Goal: Transaction & Acquisition: Register for event/course

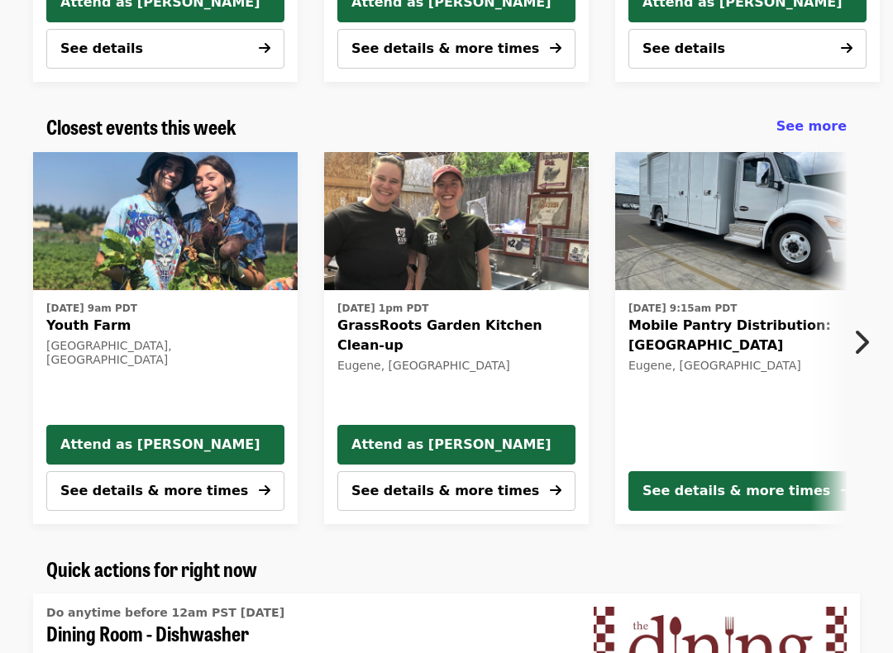
scroll to position [480, 0]
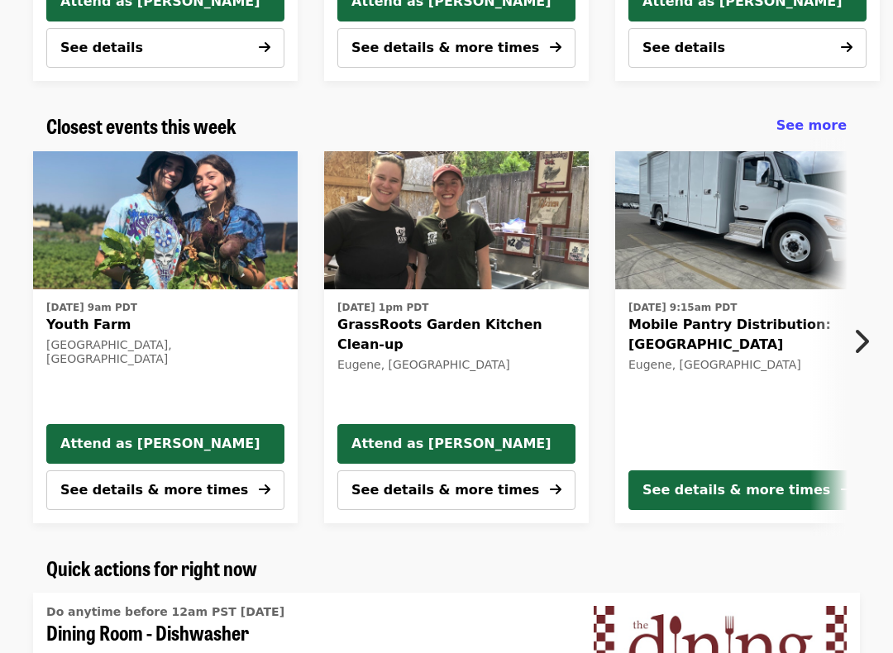
click at [725, 494] on div "See details & more times" at bounding box center [736, 491] width 188 height 20
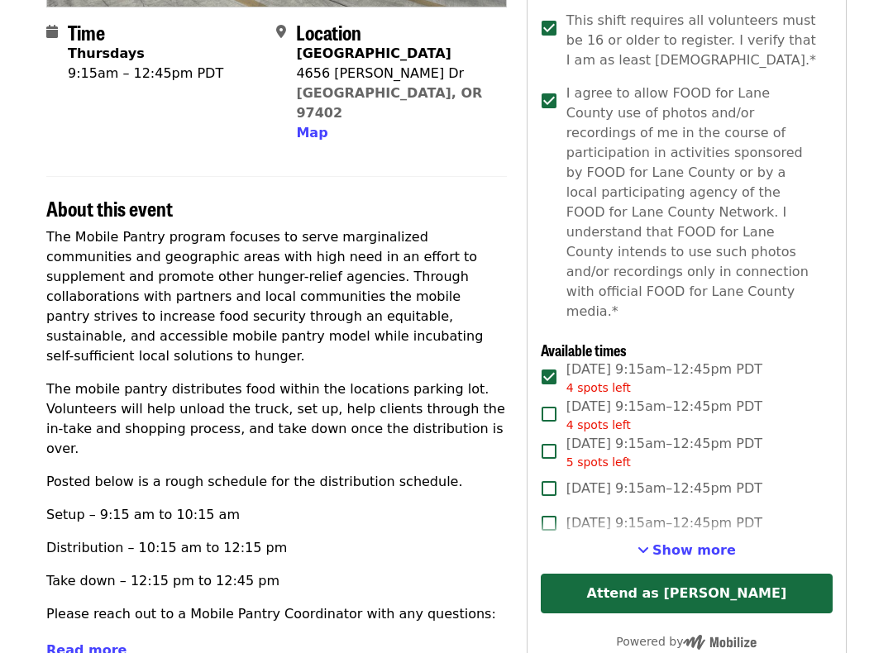
scroll to position [388, 0]
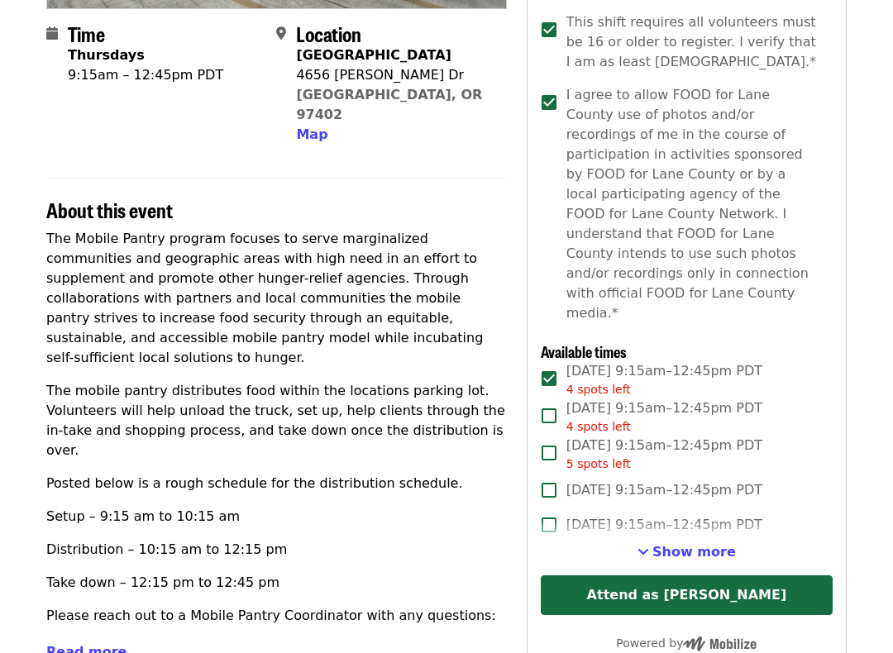
click at [693, 565] on button "Attend as [PERSON_NAME]" at bounding box center [687, 595] width 292 height 40
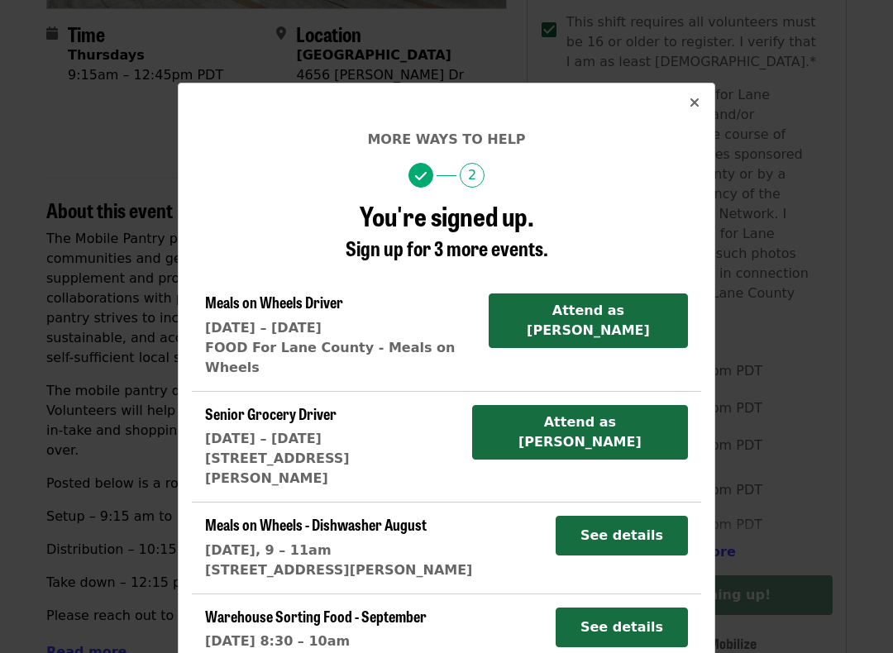
click at [812, 443] on div "More ways to help 2 You're signed up. Sign up for 3 more events. Meals on Wheel…" at bounding box center [446, 326] width 893 height 653
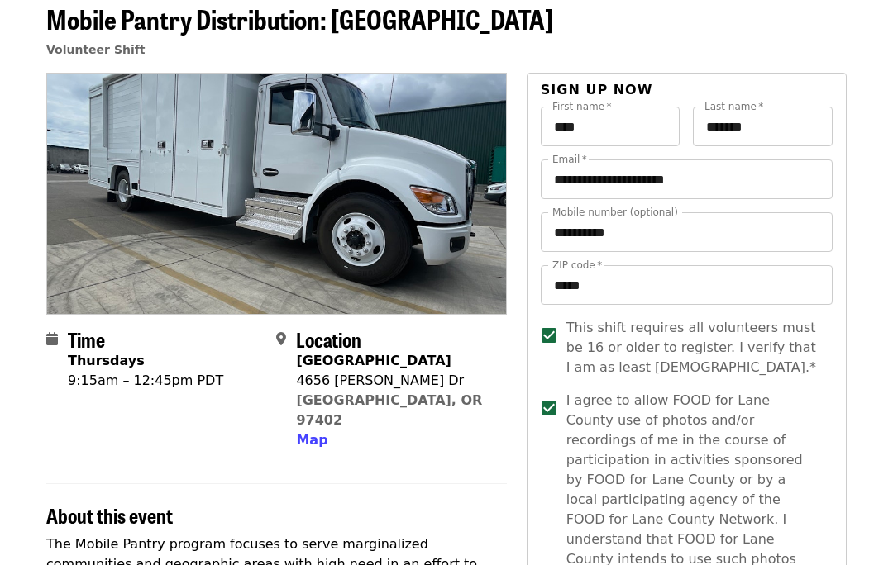
scroll to position [0, 0]
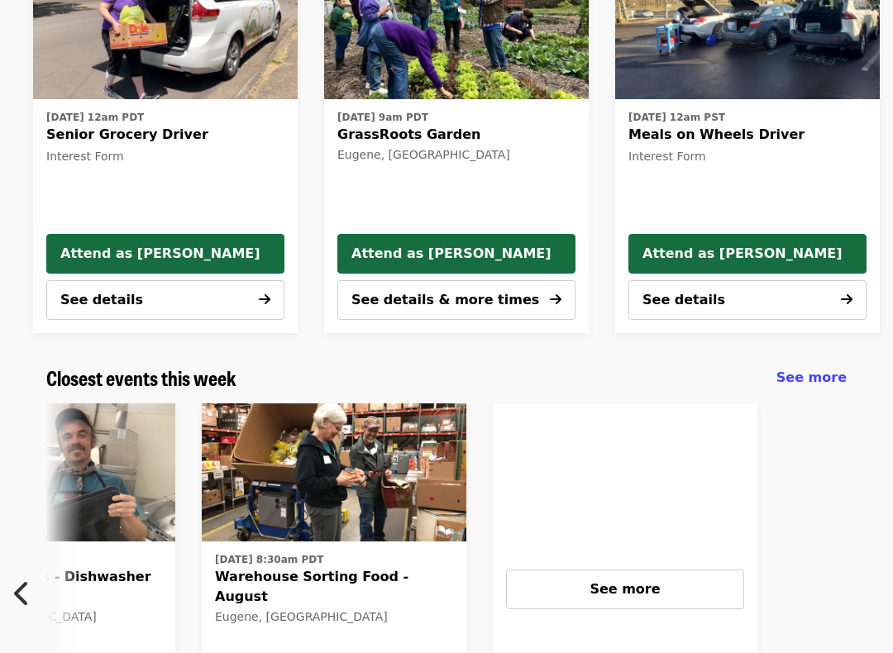
scroll to position [0, 995]
click at [641, 565] on span "See more" at bounding box center [624, 589] width 70 height 16
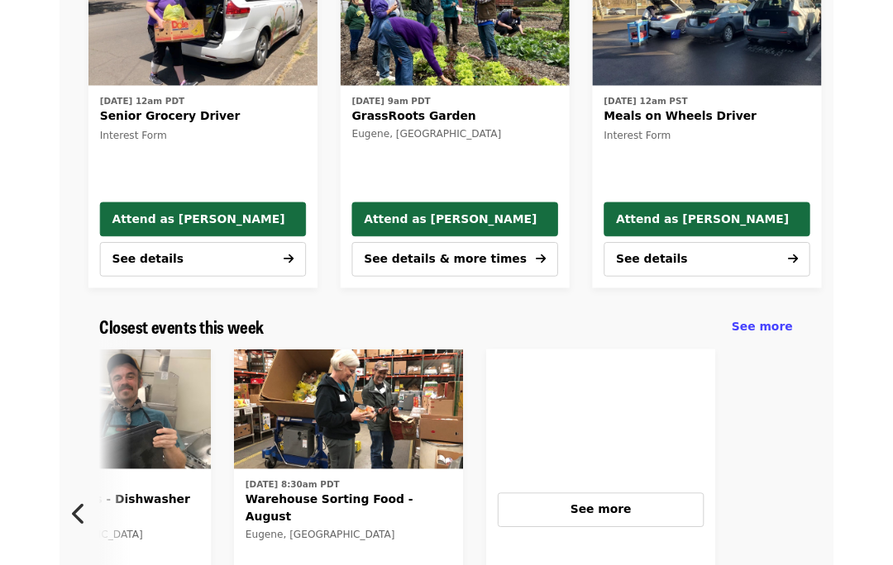
scroll to position [274, 0]
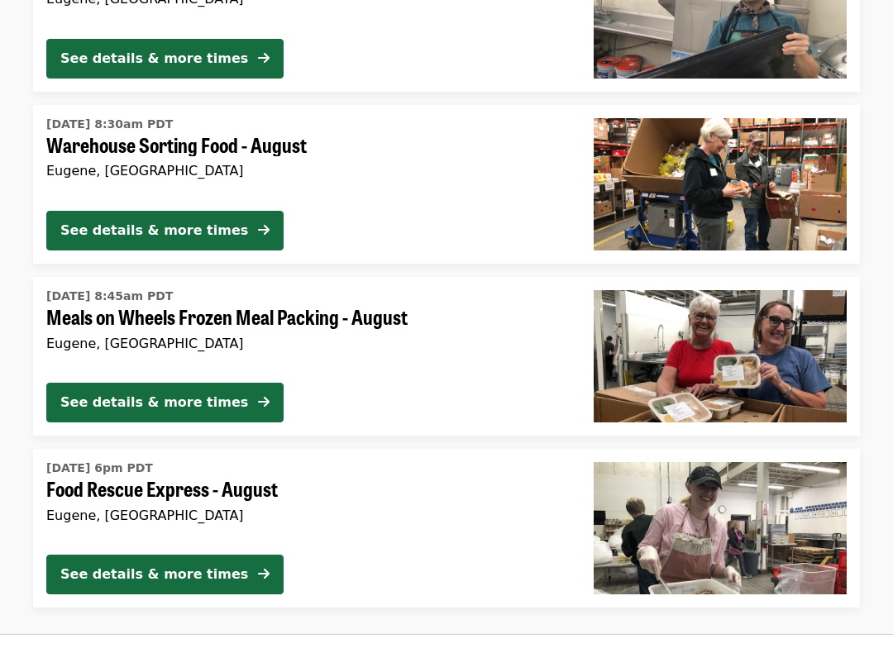
scroll to position [1042, 0]
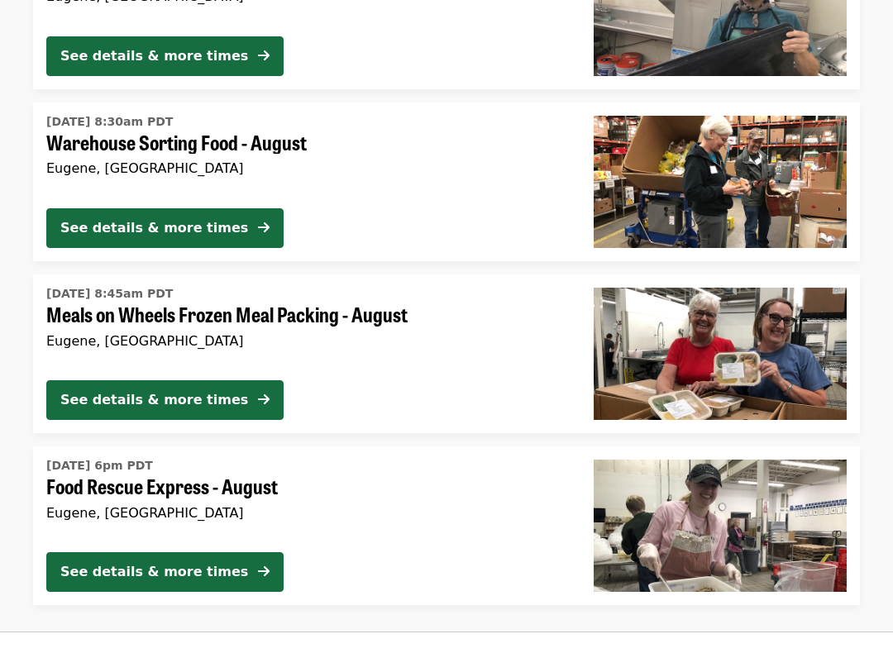
click at [167, 395] on div "See details & more times" at bounding box center [154, 400] width 188 height 20
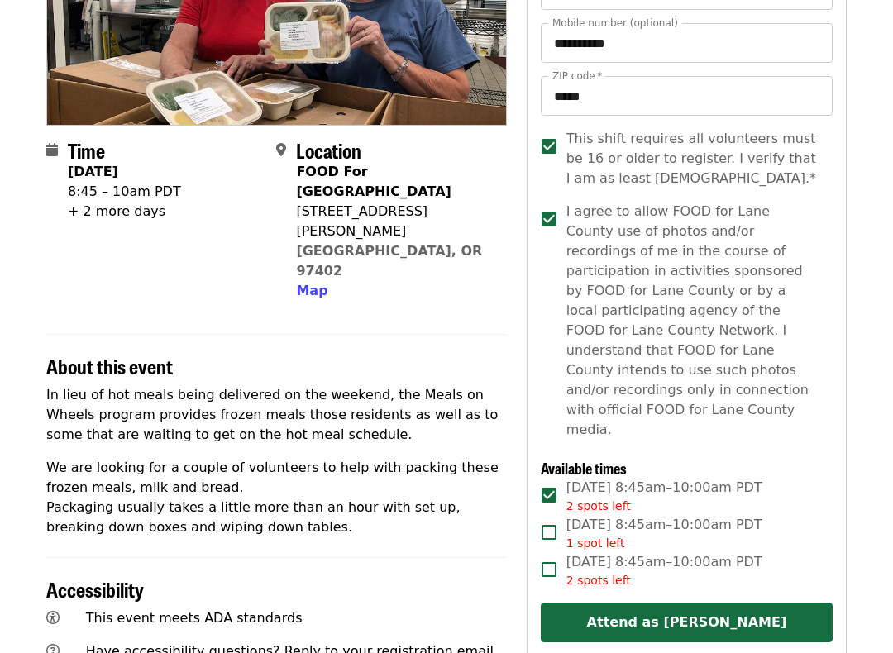
scroll to position [272, 0]
click at [690, 565] on button "Attend as [PERSON_NAME]" at bounding box center [687, 623] width 292 height 40
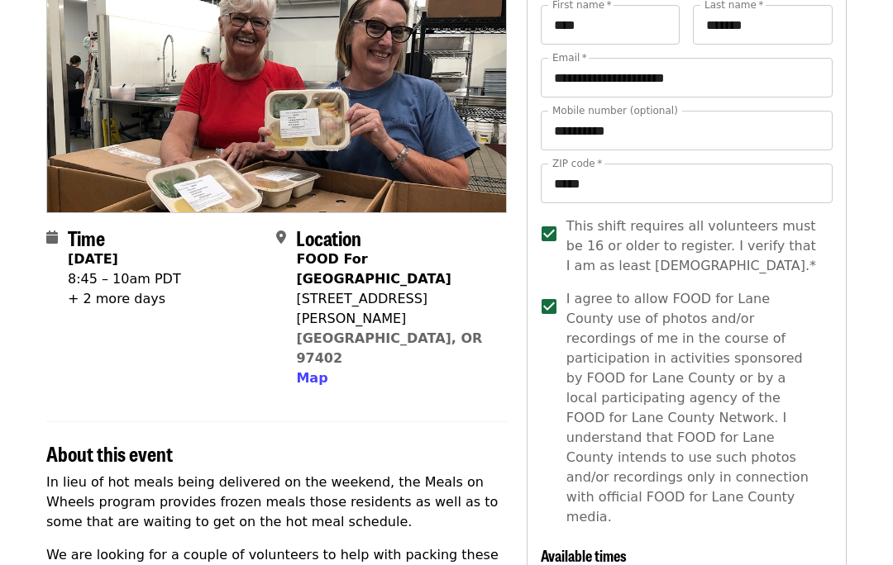
scroll to position [0, 0]
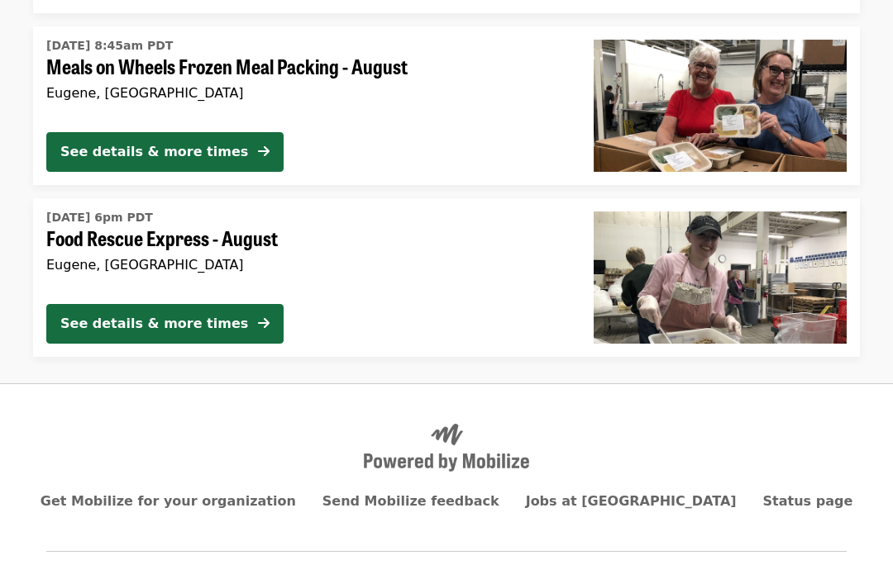
scroll to position [1319, 0]
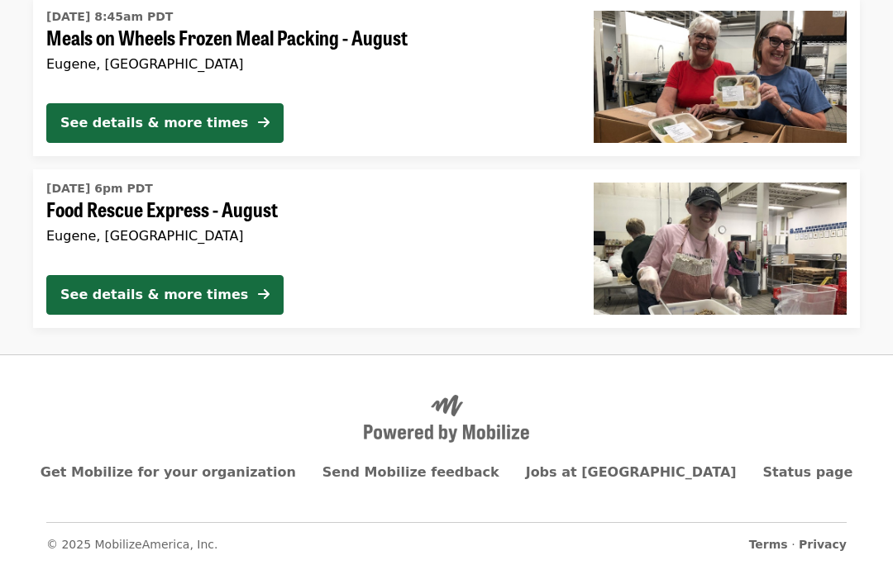
click at [169, 295] on div "See details & more times" at bounding box center [154, 295] width 188 height 20
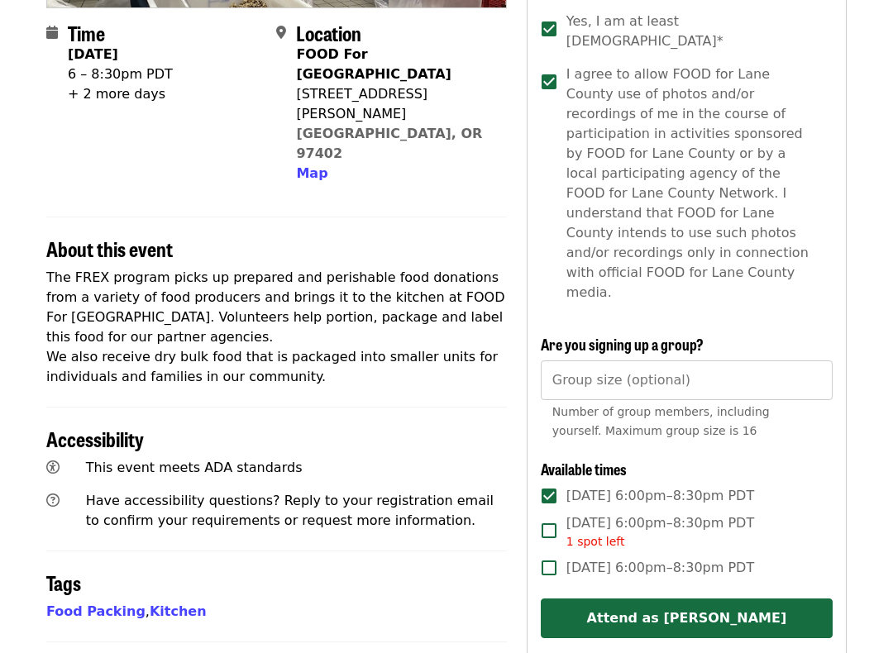
scroll to position [387, 0]
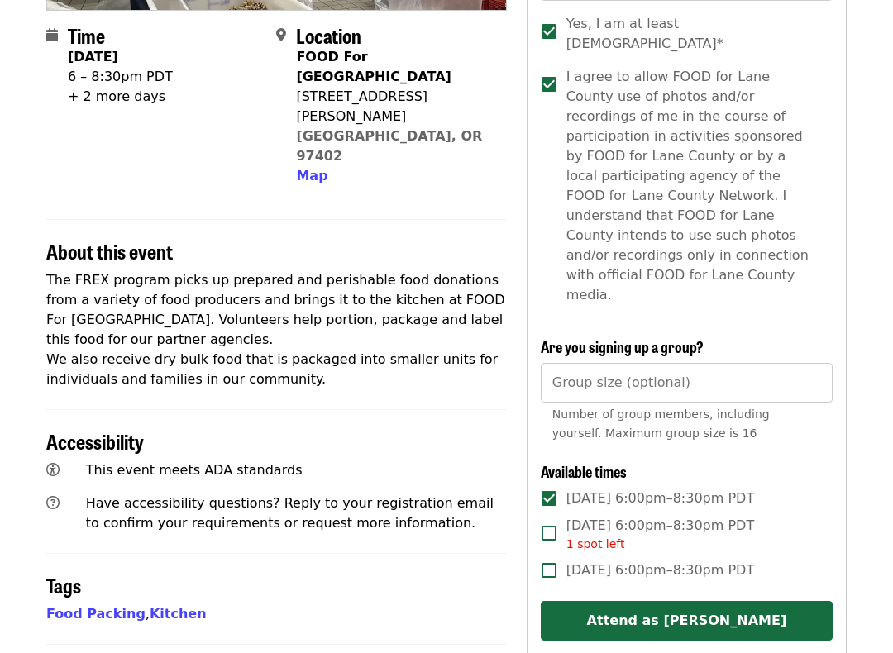
click at [686, 565] on button "Attend as [PERSON_NAME]" at bounding box center [687, 621] width 292 height 40
